Goal: Task Accomplishment & Management: Manage account settings

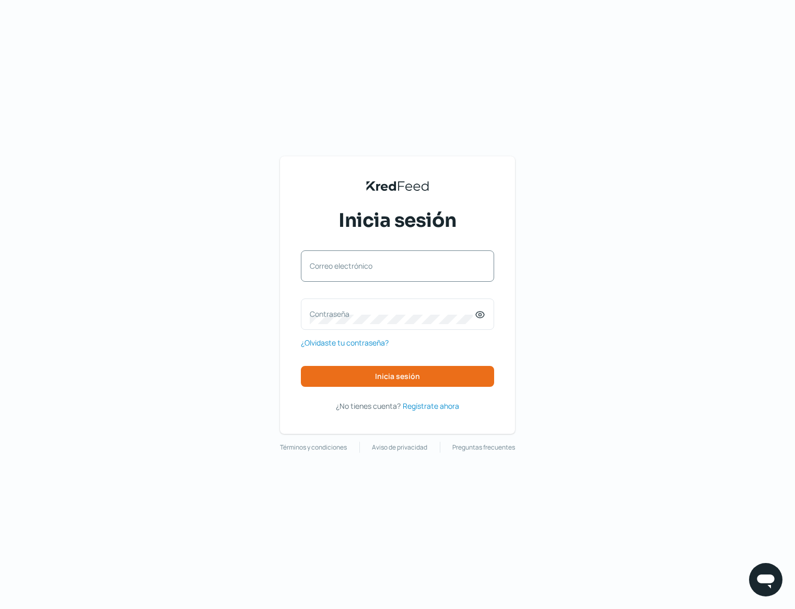
click at [382, 266] on label "Correo electrónico" at bounding box center [392, 266] width 165 height 10
click at [382, 267] on input "Correo electrónico" at bounding box center [398, 271] width 176 height 9
type input "[PERSON_NAME][EMAIL_ADDRESS][DOMAIN_NAME]"
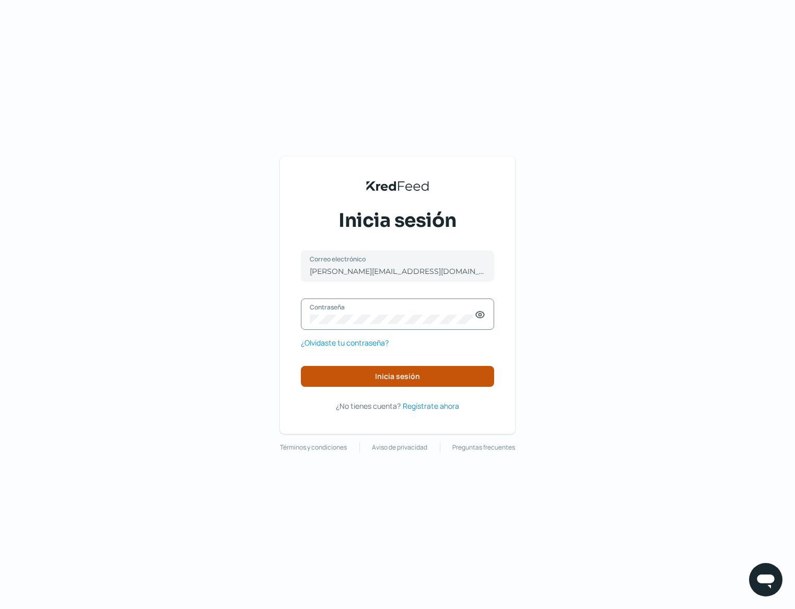
click at [383, 379] on span "Inicia sesión" at bounding box center [397, 376] width 45 height 7
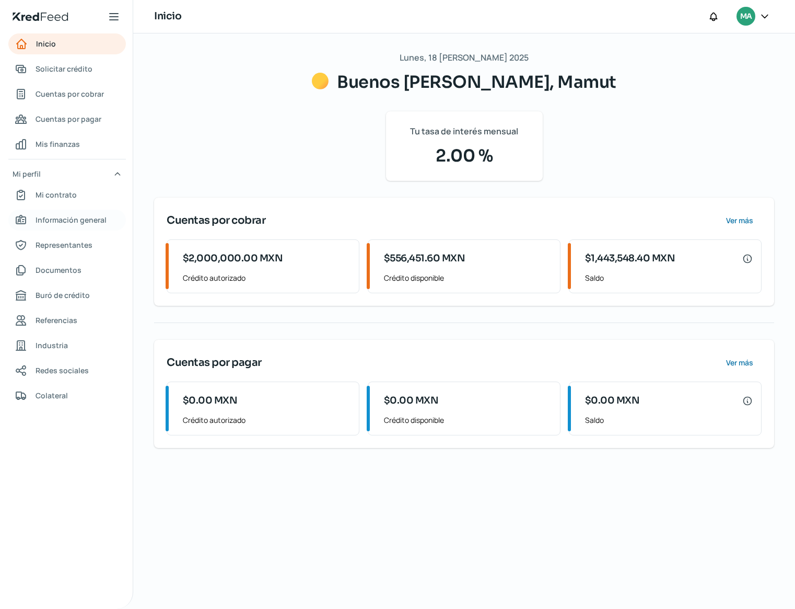
click at [72, 218] on span "Información general" at bounding box center [71, 219] width 71 height 13
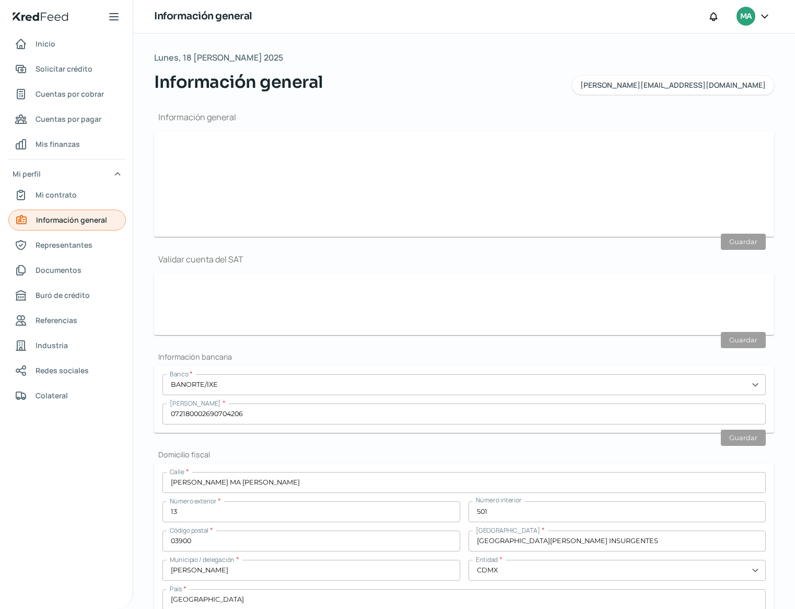
type input "[PERSON_NAME][EMAIL_ADDRESS][DOMAIN_NAME]"
type input "Personas [PERSON_NAME] del régimen general"
type input "Mamut"
type input "55 - 1849 - 9867"
type input "55 - 7158 - 8167"
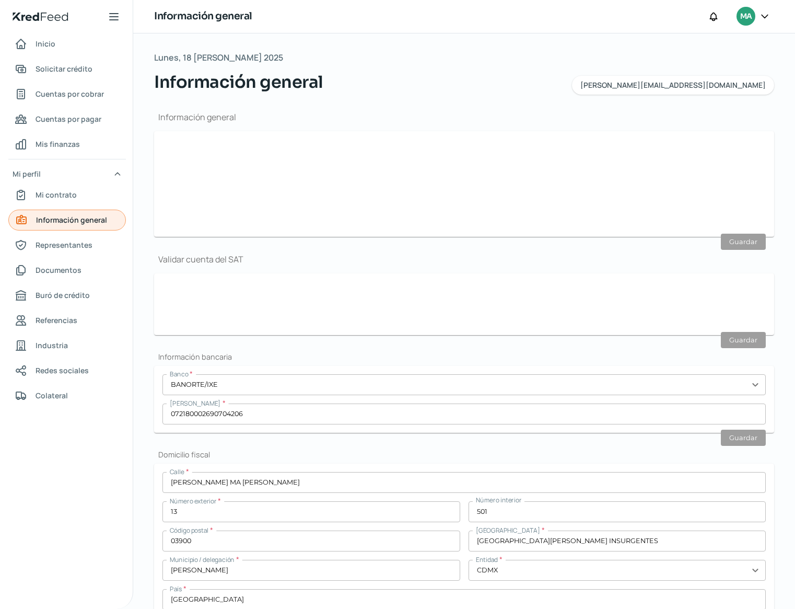
type input "MPU1501199K3"
type input "[PERSON_NAME] MA [PERSON_NAME]"
type input "13"
type input "501"
type input "03900"
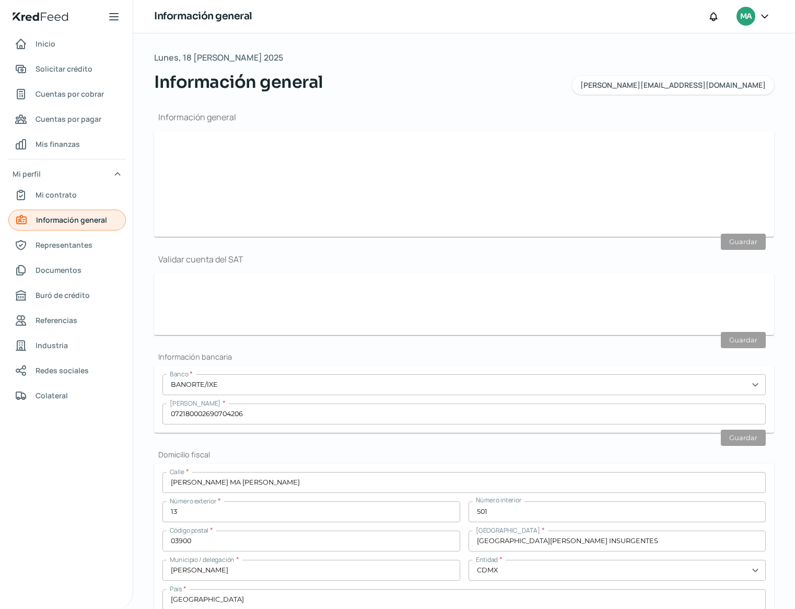
type input "[GEOGRAPHIC_DATA][PERSON_NAME] INSURGENTES"
type input "[PERSON_NAME]"
type input "CDMX"
type input "[GEOGRAPHIC_DATA]"
type input "3"
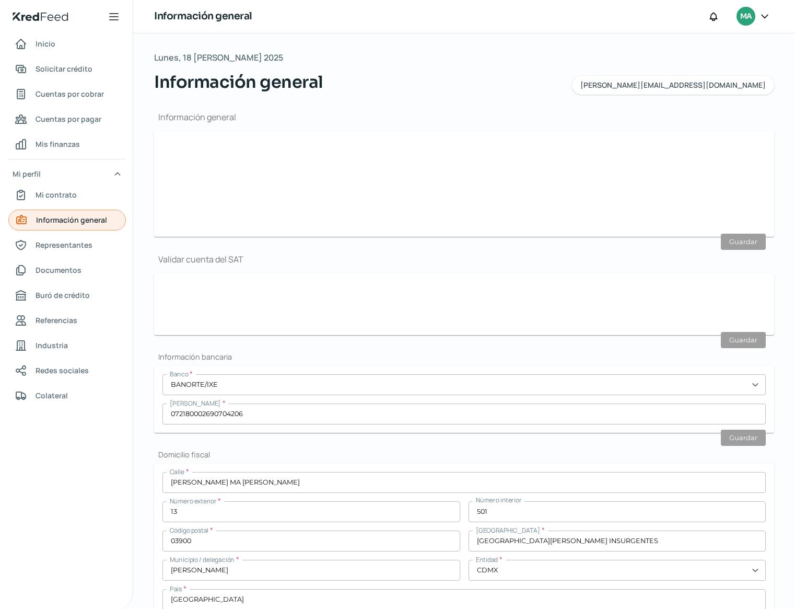
type input "8"
type input "Rentada"
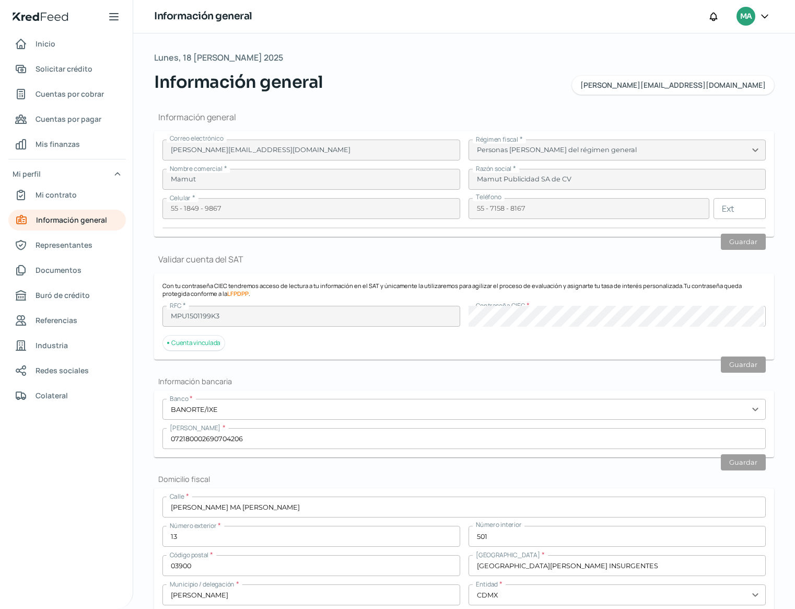
click at [70, 54] on nav "Inicio Solicitar crédito Cuentas por cobrar Cuentas por pagar Mis finanzas Mi p…" at bounding box center [66, 314] width 133 height 563
click at [54, 48] on span "Inicio" at bounding box center [46, 43] width 20 height 13
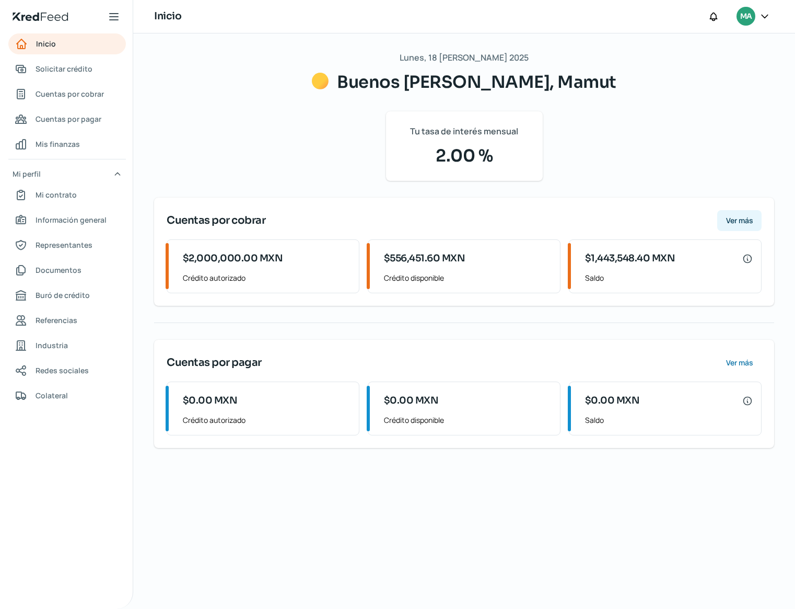
click at [746, 217] on span "Ver más" at bounding box center [739, 220] width 27 height 7
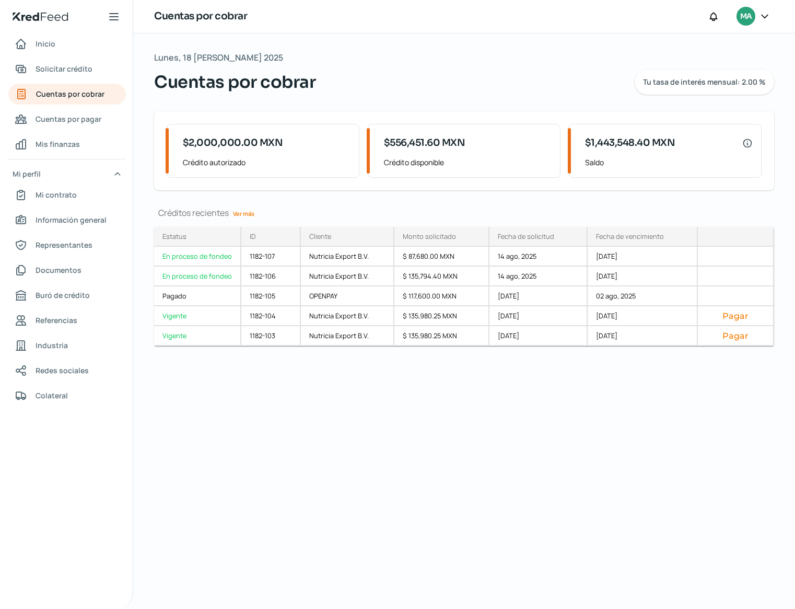
click at [248, 212] on link "Ver más" at bounding box center [244, 213] width 30 height 16
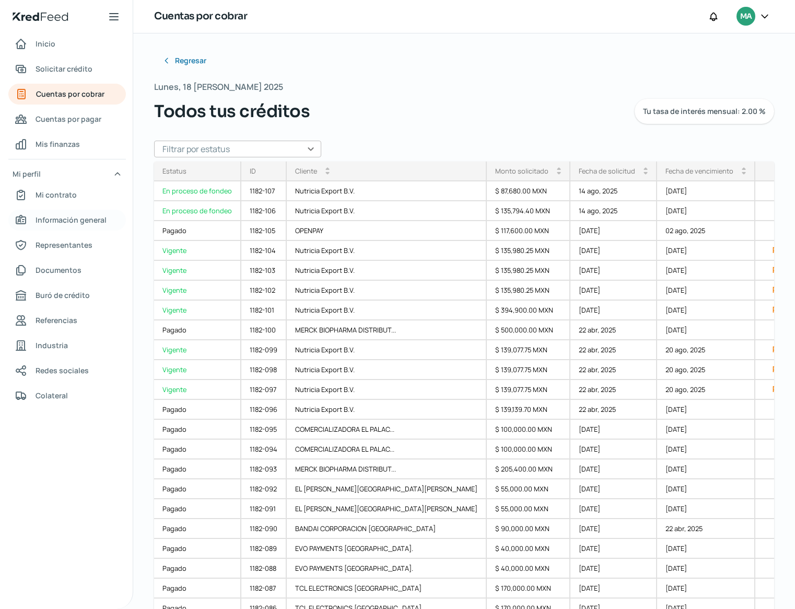
click at [90, 220] on span "Información general" at bounding box center [71, 219] width 71 height 13
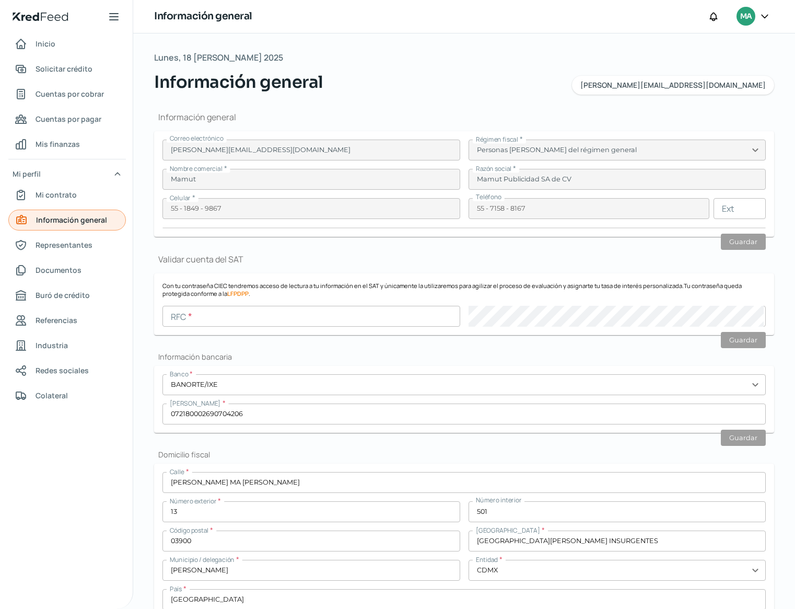
type input "MPU1501199K3"
type input "[PERSON_NAME] MA [PERSON_NAME]"
type input "13"
type input "501"
type input "03900"
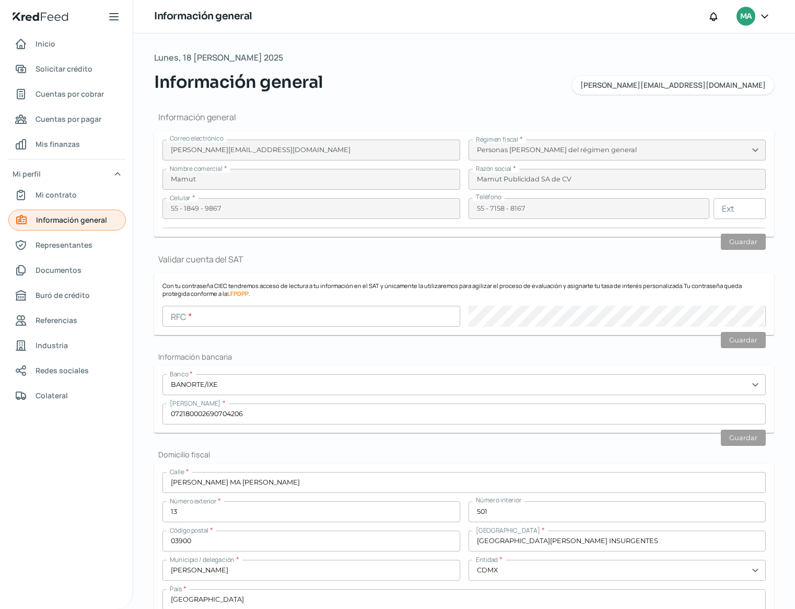
type input "[GEOGRAPHIC_DATA][PERSON_NAME] INSURGENTES"
type input "[PERSON_NAME]"
type input "CDMX"
type input "[GEOGRAPHIC_DATA]"
type input "3"
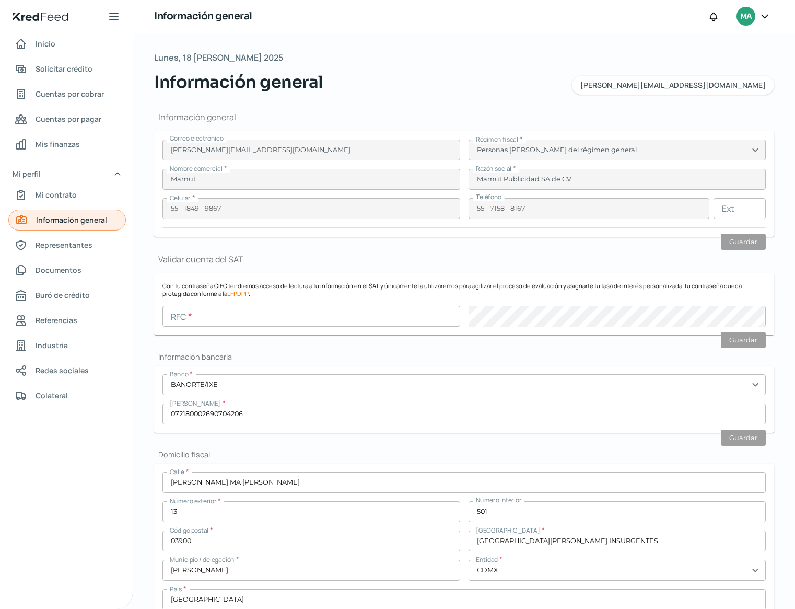
type input "8"
type input "Rentada"
